Goal: Task Accomplishment & Management: Complete application form

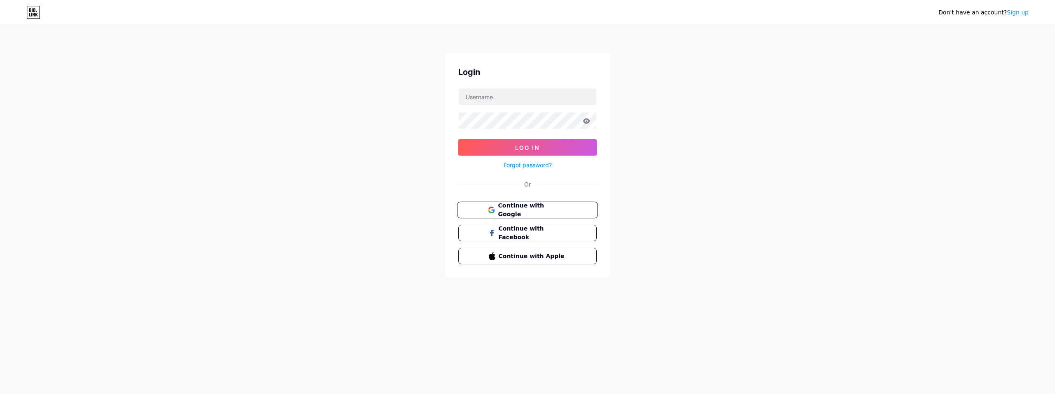
click at [525, 211] on span "Continue with Google" at bounding box center [532, 211] width 69 height 18
